Goal: Information Seeking & Learning: Learn about a topic

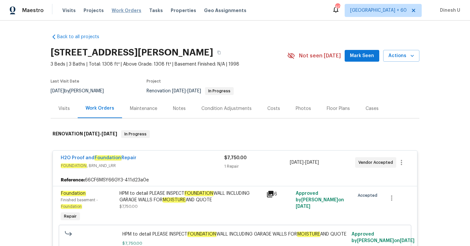
click at [122, 10] on span "Work Orders" at bounding box center [127, 10] width 30 height 7
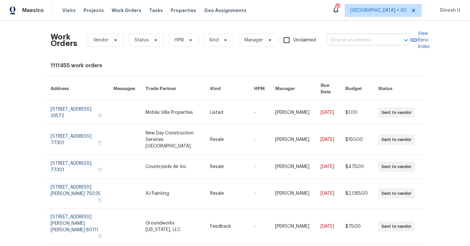
click at [354, 41] on input "text" at bounding box center [358, 40] width 65 height 10
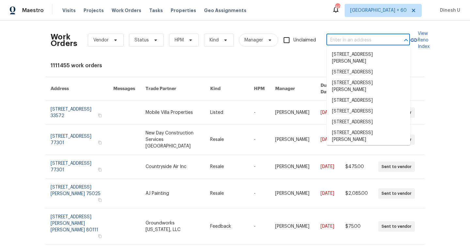
paste input "[STREET_ADDRESS]"
type input "[STREET_ADDRESS]"
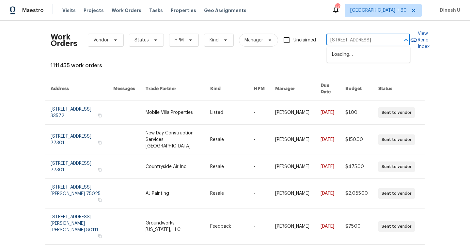
scroll to position [0, 24]
click at [348, 55] on li "[STREET_ADDRESS]" at bounding box center [367, 54] width 83 height 11
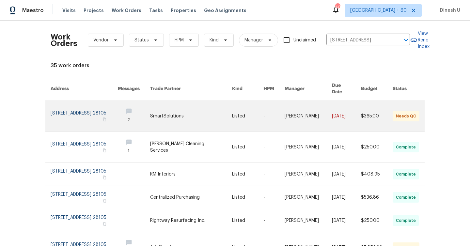
click at [57, 111] on link at bounding box center [84, 116] width 67 height 31
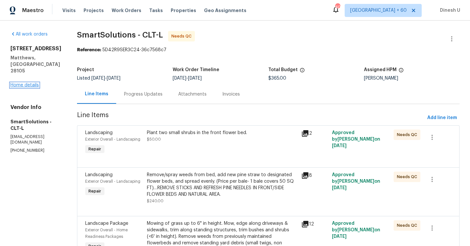
click at [22, 83] on link "Home details" at bounding box center [24, 85] width 28 height 5
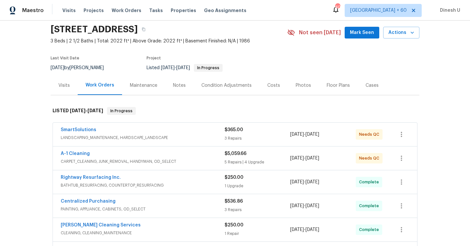
scroll to position [29, 0]
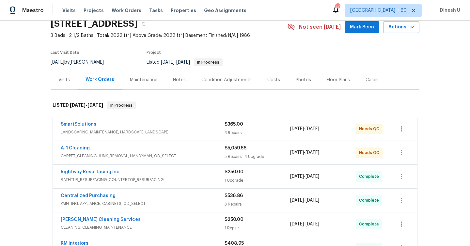
click at [231, 131] on div "3 Repairs" at bounding box center [257, 132] width 66 height 7
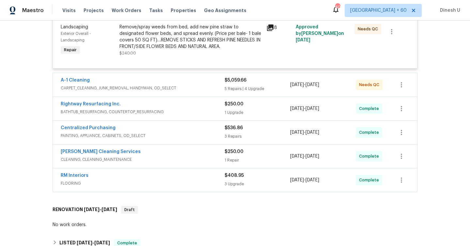
scroll to position [284, 0]
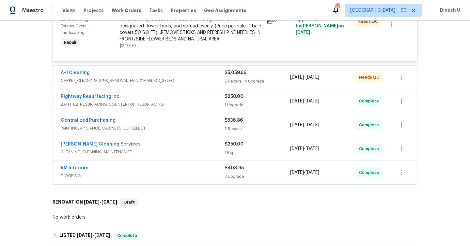
click at [233, 80] on div "5 Repairs | 4 Upgrade" at bounding box center [257, 81] width 66 height 7
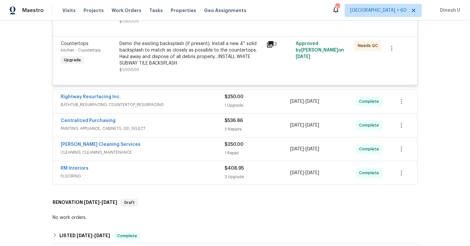
scroll to position [732, 0]
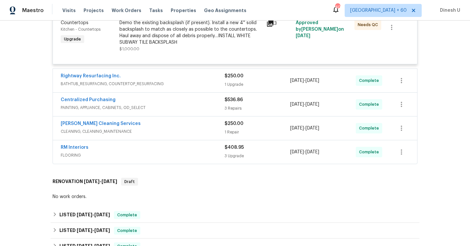
click at [239, 88] on div "1 Upgrade" at bounding box center [257, 84] width 66 height 7
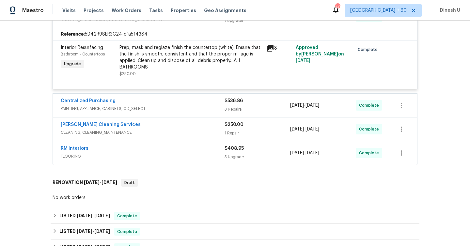
scroll to position [808, 0]
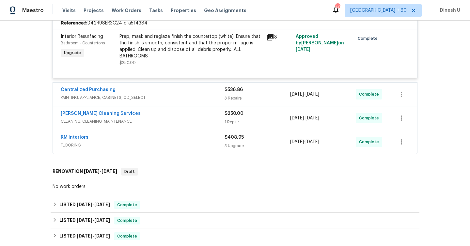
click at [229, 102] on div "$536.86 3 Repairs" at bounding box center [257, 94] width 66 height 16
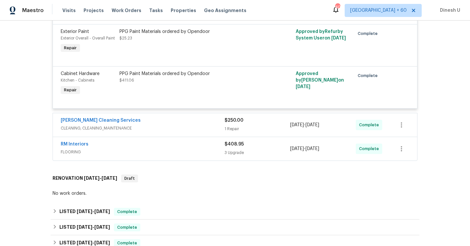
scroll to position [955, 0]
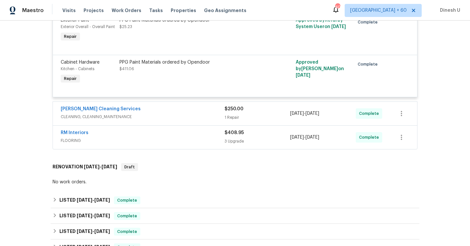
click at [233, 121] on div "1 Repair" at bounding box center [257, 117] width 66 height 7
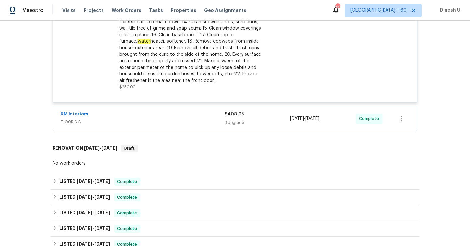
scroll to position [1156, 0]
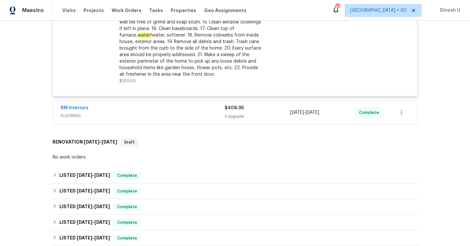
click at [237, 120] on div "3 Upgrade" at bounding box center [257, 116] width 66 height 7
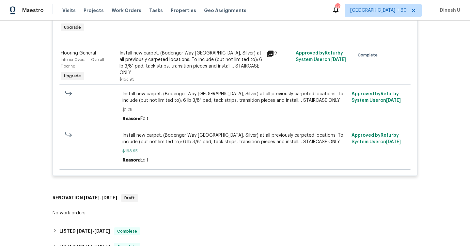
scroll to position [1347, 0]
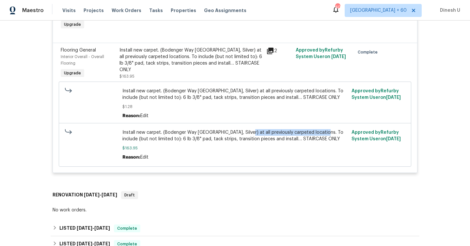
drag, startPoint x: 247, startPoint y: 143, endPoint x: 322, endPoint y: 144, distance: 76.0
click at [322, 142] on span "Install new carpet. (Bodenger Way [GEOGRAPHIC_DATA], Silver) at all previously …" at bounding box center [234, 135] width 225 height 13
copy span "at all previously carpeted locations."
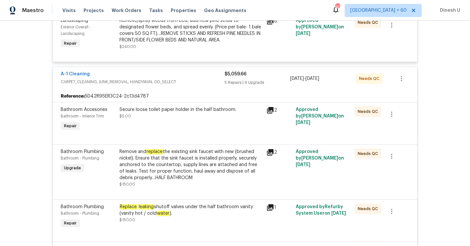
scroll to position [303, 0]
